Goal: Information Seeking & Learning: Learn about a topic

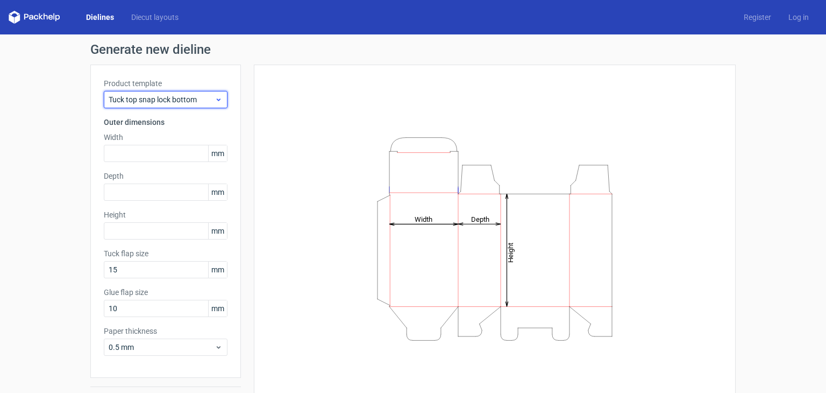
click at [179, 103] on span "Tuck top snap lock bottom" at bounding box center [162, 99] width 106 height 11
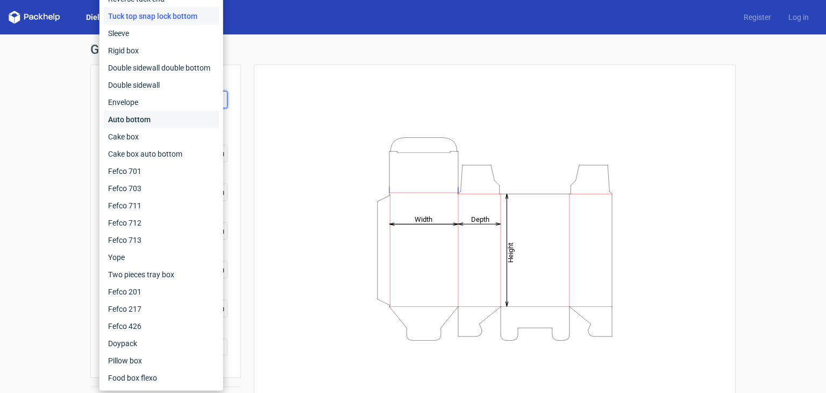
click at [140, 123] on div "Auto bottom" at bounding box center [161, 119] width 115 height 17
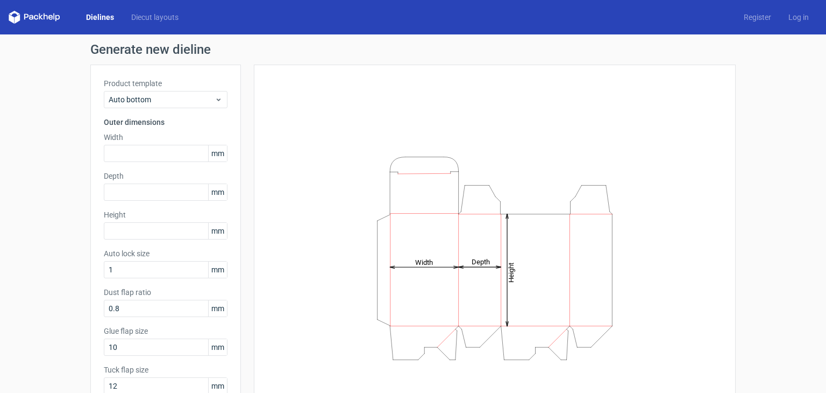
scroll to position [54, 0]
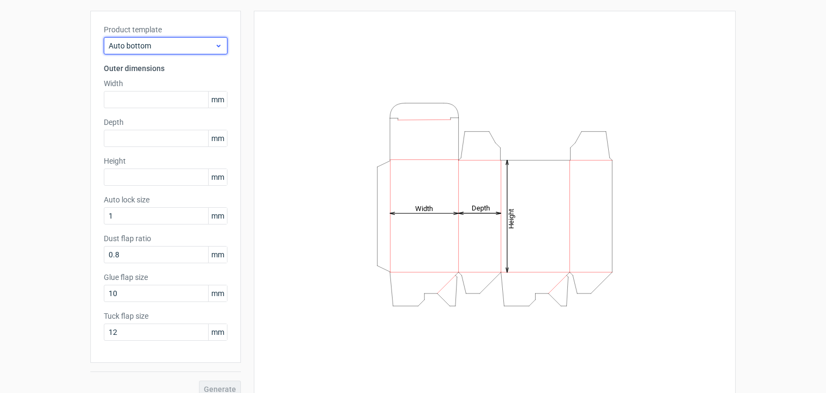
click at [183, 47] on span "Auto bottom" at bounding box center [162, 45] width 106 height 11
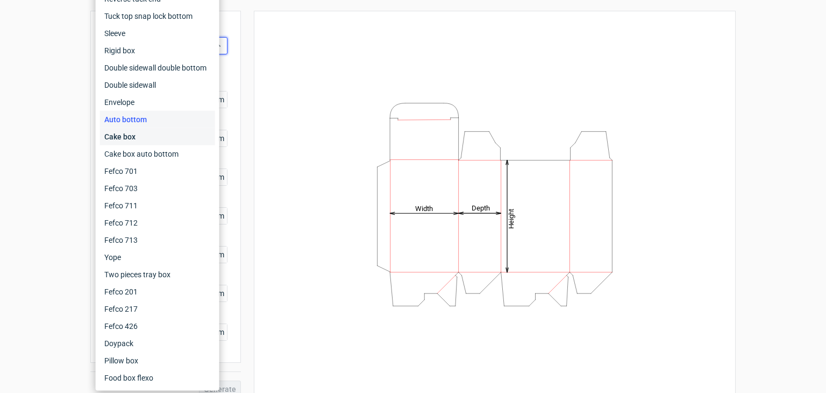
click at [161, 140] on div "Cake box" at bounding box center [157, 136] width 115 height 17
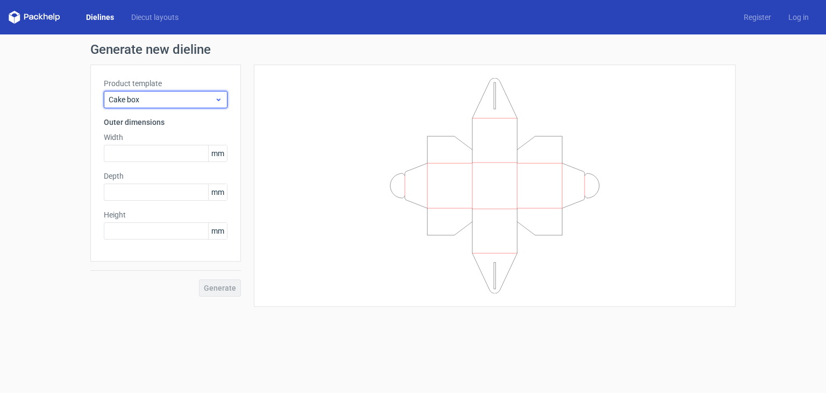
click at [182, 99] on span "Cake box" at bounding box center [162, 99] width 106 height 11
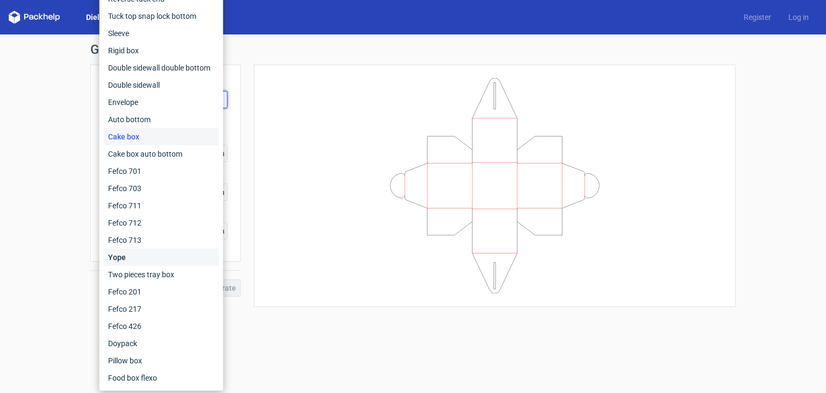
click at [144, 256] on div "Yope" at bounding box center [161, 256] width 115 height 17
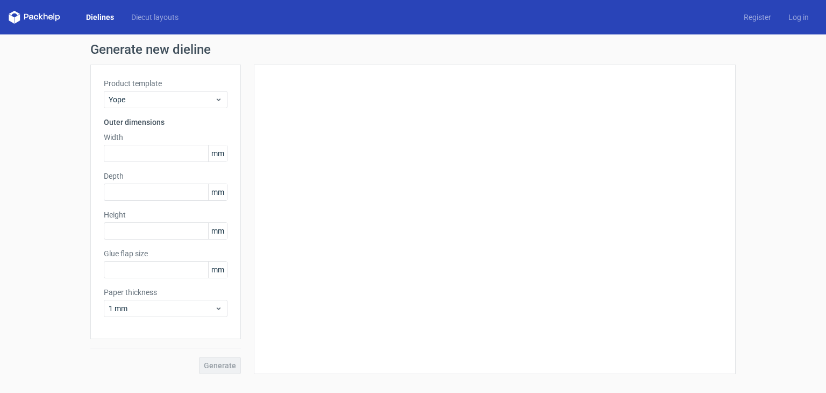
type input "17"
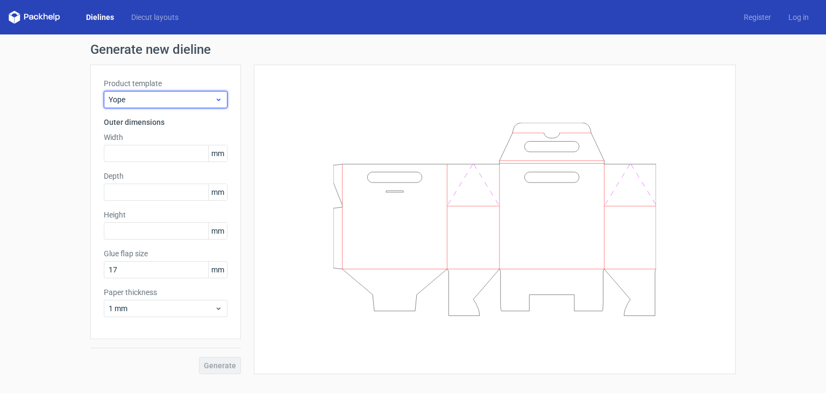
click at [153, 103] on span "Yope" at bounding box center [162, 99] width 106 height 11
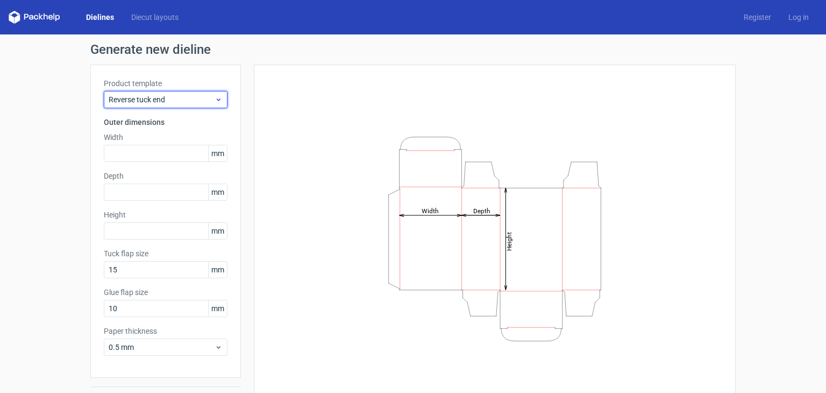
click at [170, 104] on span "Reverse tuck end" at bounding box center [162, 99] width 106 height 11
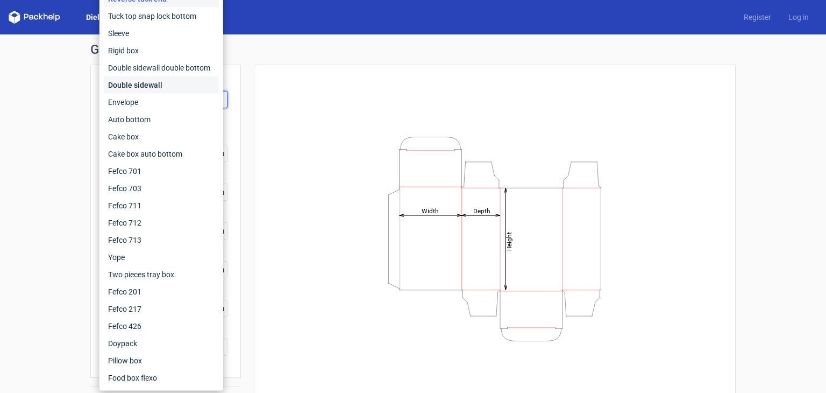
click at [145, 80] on div "Double sidewall" at bounding box center [161, 84] width 115 height 17
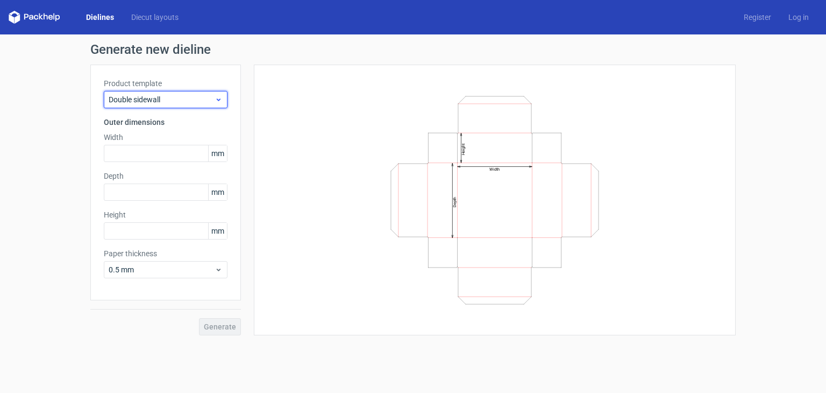
click at [174, 95] on span "Double sidewall" at bounding box center [162, 99] width 106 height 11
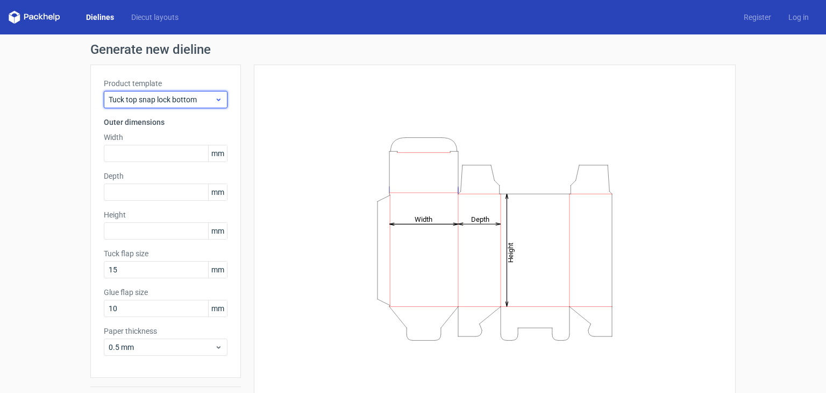
click at [149, 97] on span "Tuck top snap lock bottom" at bounding box center [162, 99] width 106 height 11
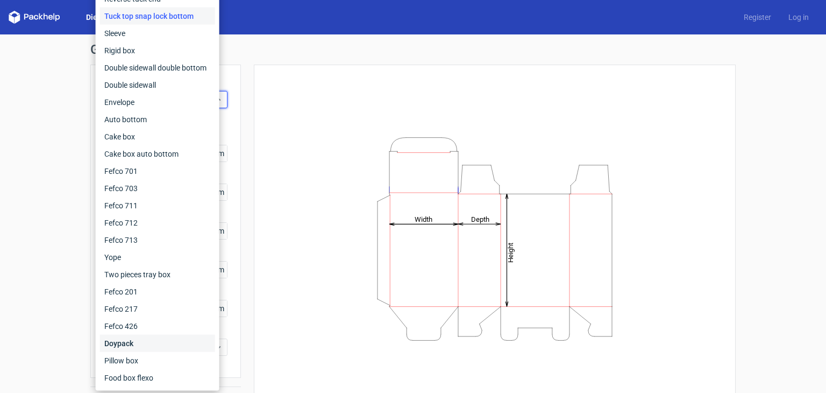
scroll to position [28, 0]
